Goal: Communication & Community: Answer question/provide support

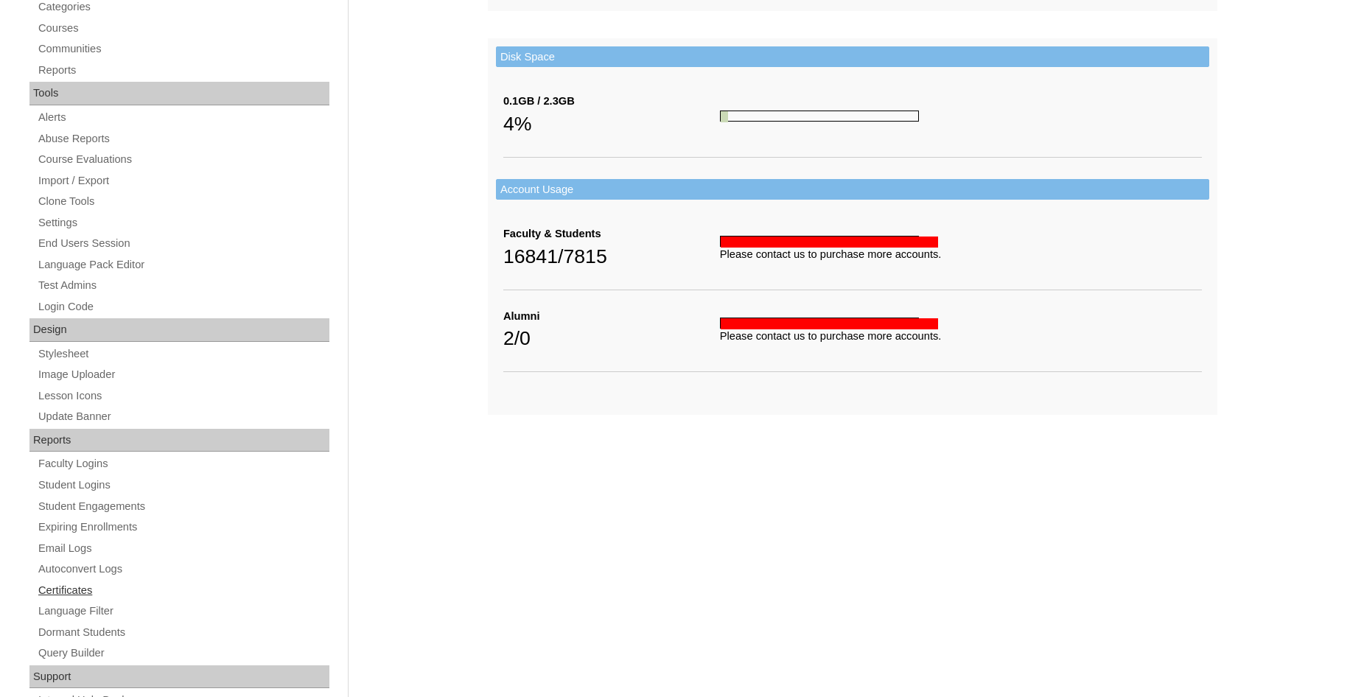
scroll to position [504, 0]
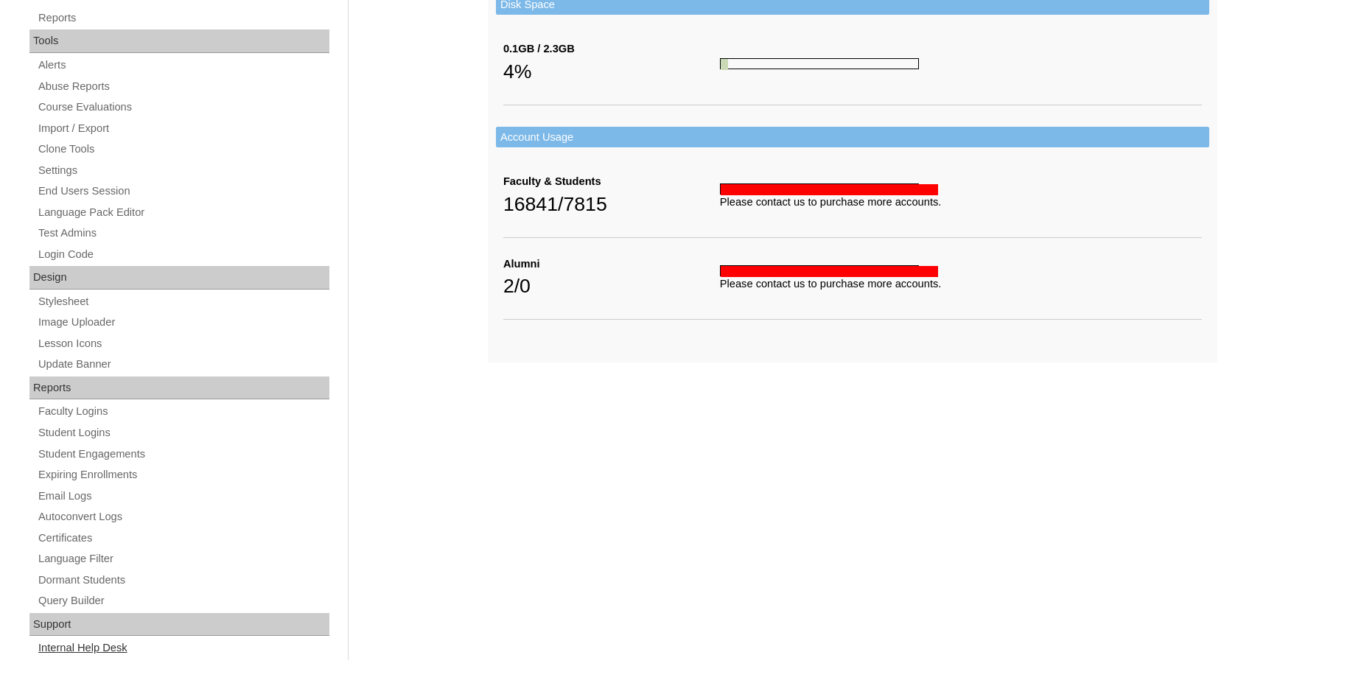
click at [58, 655] on link "Internal Help Desk" at bounding box center [183, 648] width 293 height 18
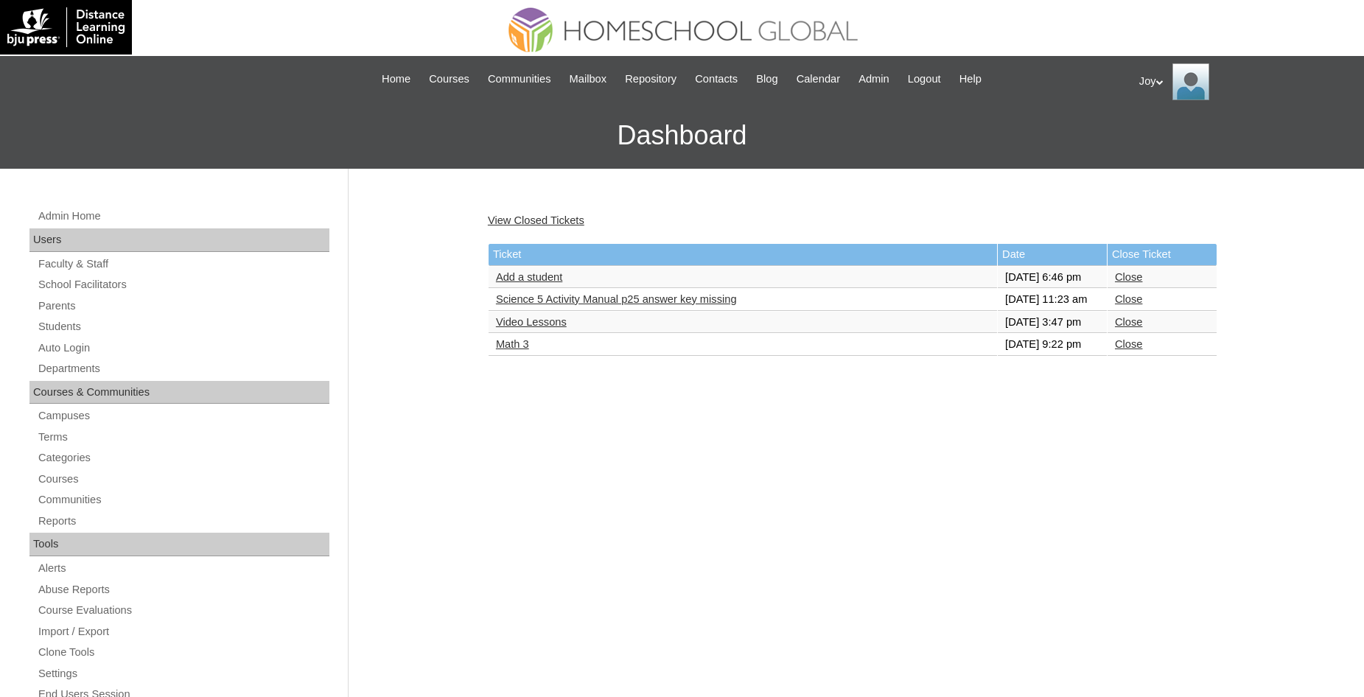
click at [497, 350] on link "Math 3" at bounding box center [512, 344] width 33 height 12
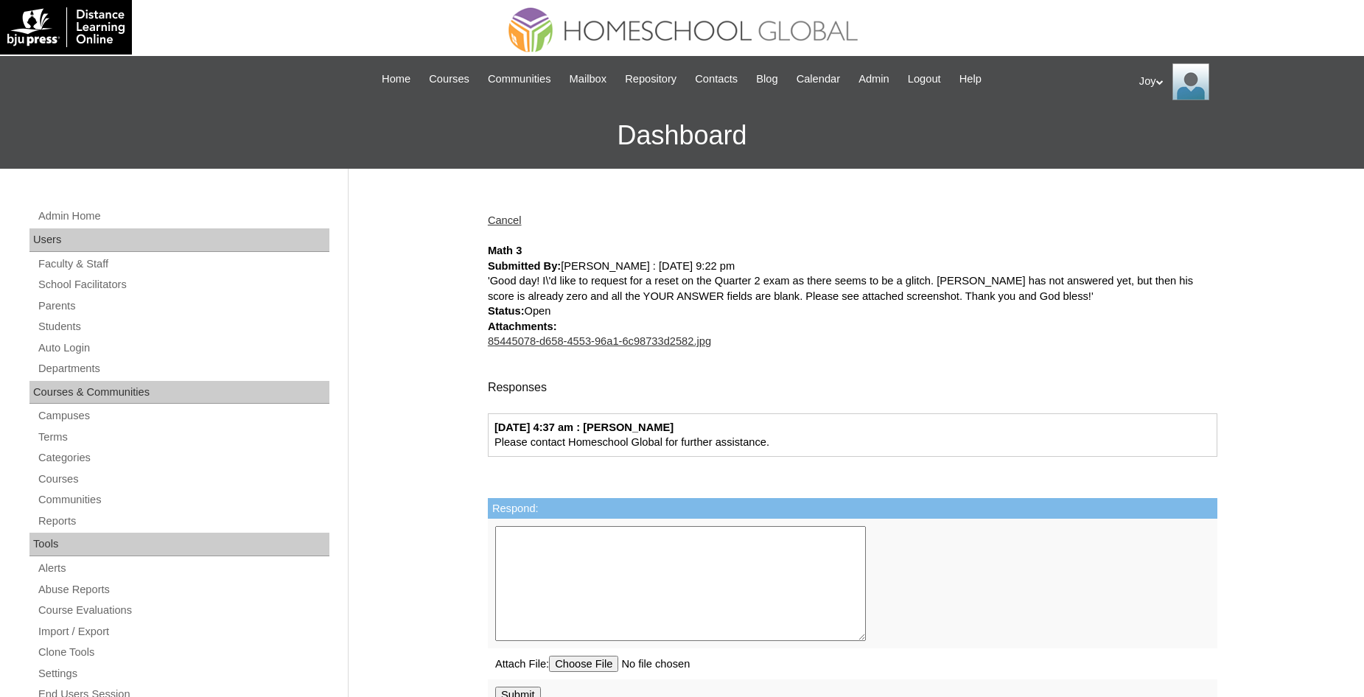
click at [507, 230] on div "Cancel Math 3 Submitted By: David Daniel Deloguines : 09/23/2025 9:22 pm 'Good …" at bounding box center [849, 691] width 737 height 987
click at [510, 219] on link "Cancel" at bounding box center [505, 220] width 34 height 12
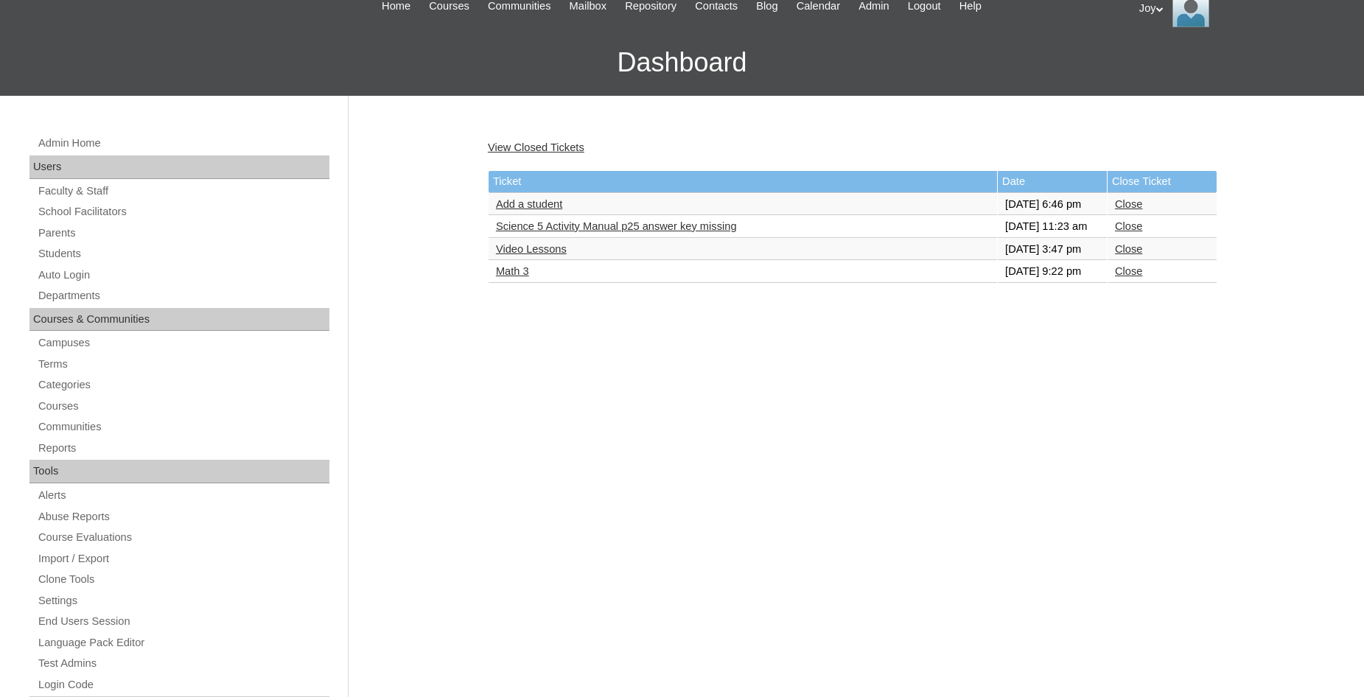
scroll to position [150, 0]
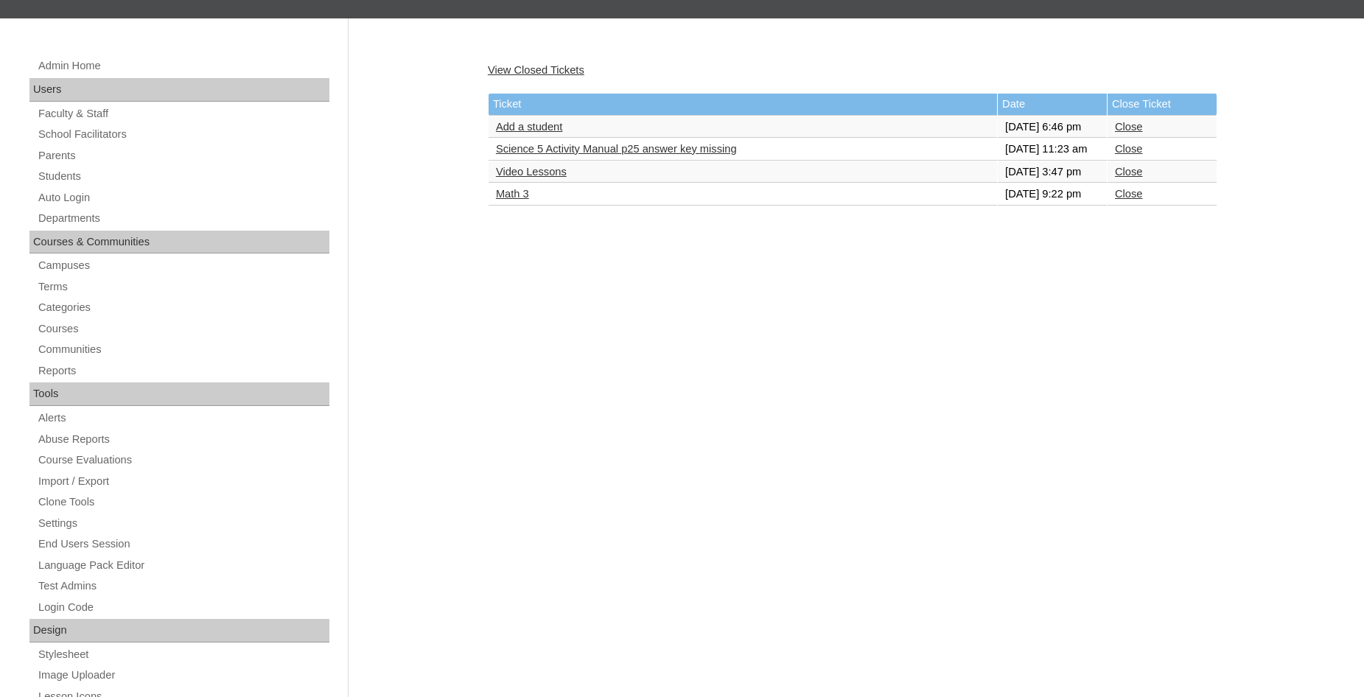
click at [1136, 200] on link "Close" at bounding box center [1128, 194] width 27 height 12
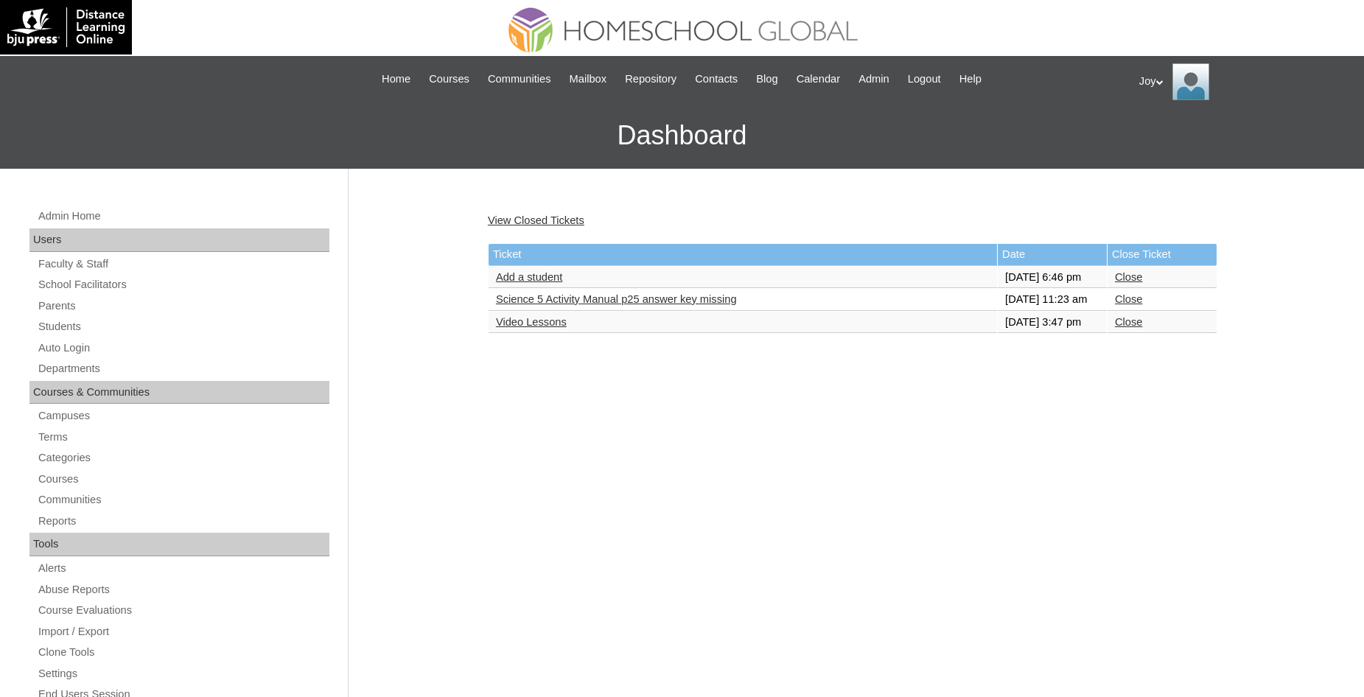
click at [553, 328] on link "Video Lessons" at bounding box center [531, 322] width 71 height 12
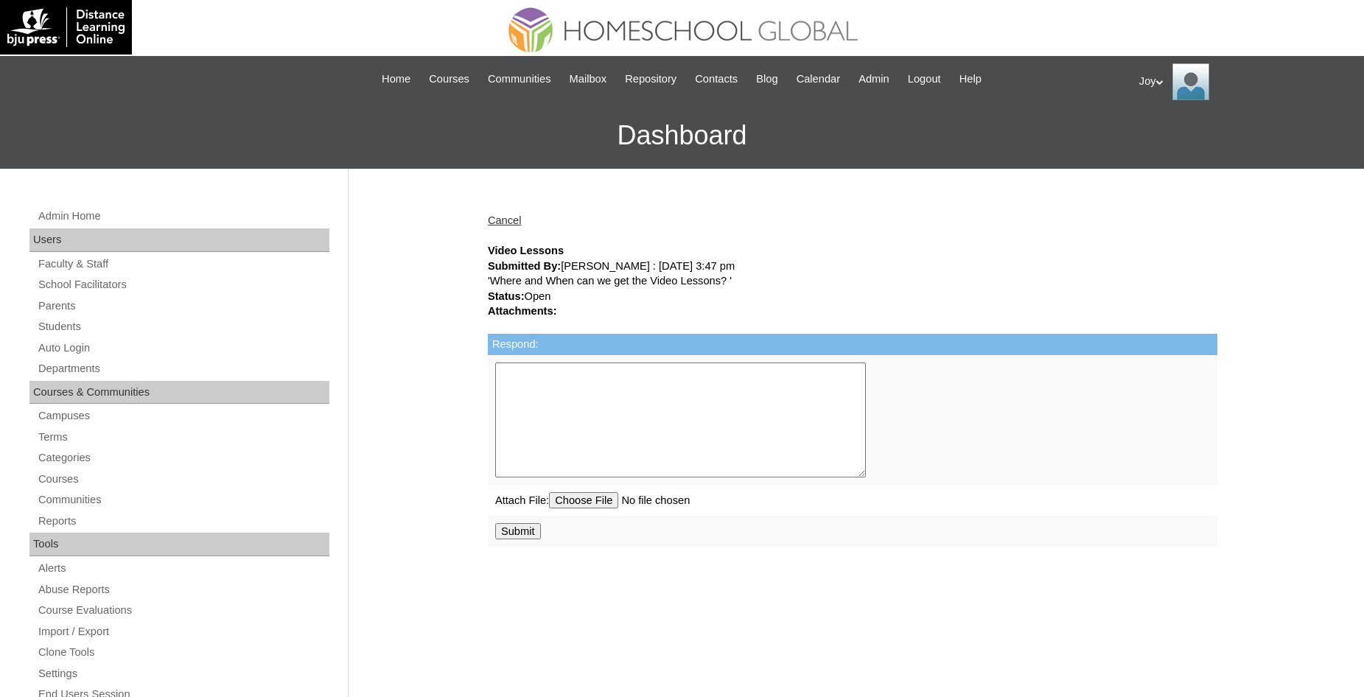
click at [565, 398] on textarea "Respond:" at bounding box center [680, 420] width 371 height 115
type textarea "Please contact Homeschool Global for further assistance."
click at [528, 536] on input "Submit" at bounding box center [518, 531] width 46 height 16
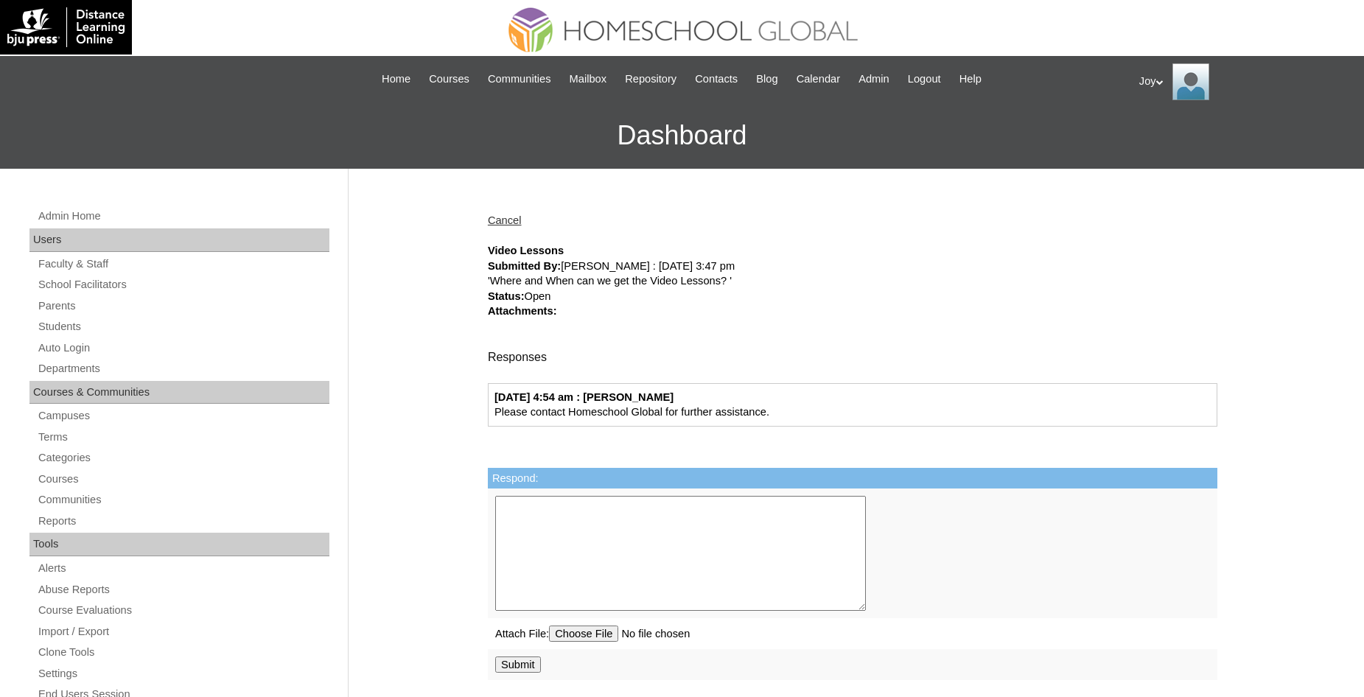
click at [518, 223] on link "Cancel" at bounding box center [505, 220] width 34 height 12
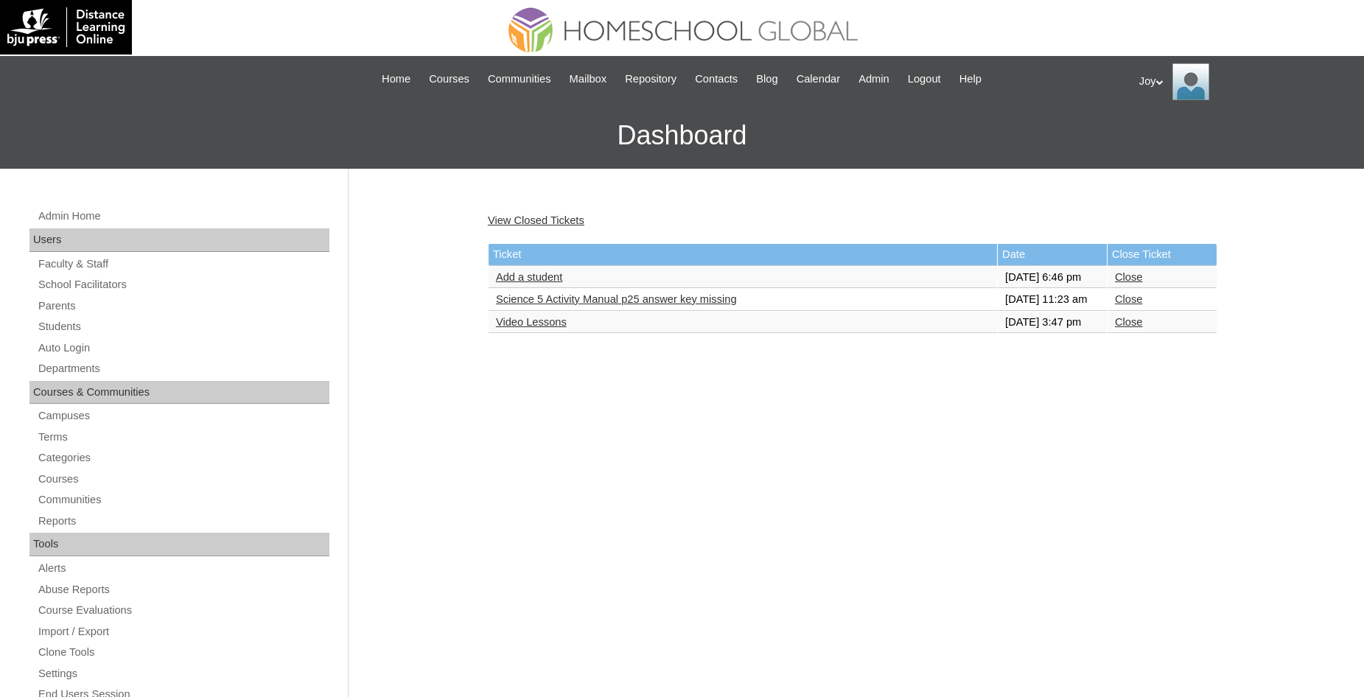
click at [1137, 334] on td "Close" at bounding box center [1162, 323] width 109 height 22
click at [1135, 328] on link "Close" at bounding box center [1128, 322] width 27 height 12
click at [666, 305] on link "Science 5 Activity Manual p25 answer key missing" at bounding box center [616, 299] width 241 height 12
